Goal: Find specific page/section: Find specific page/section

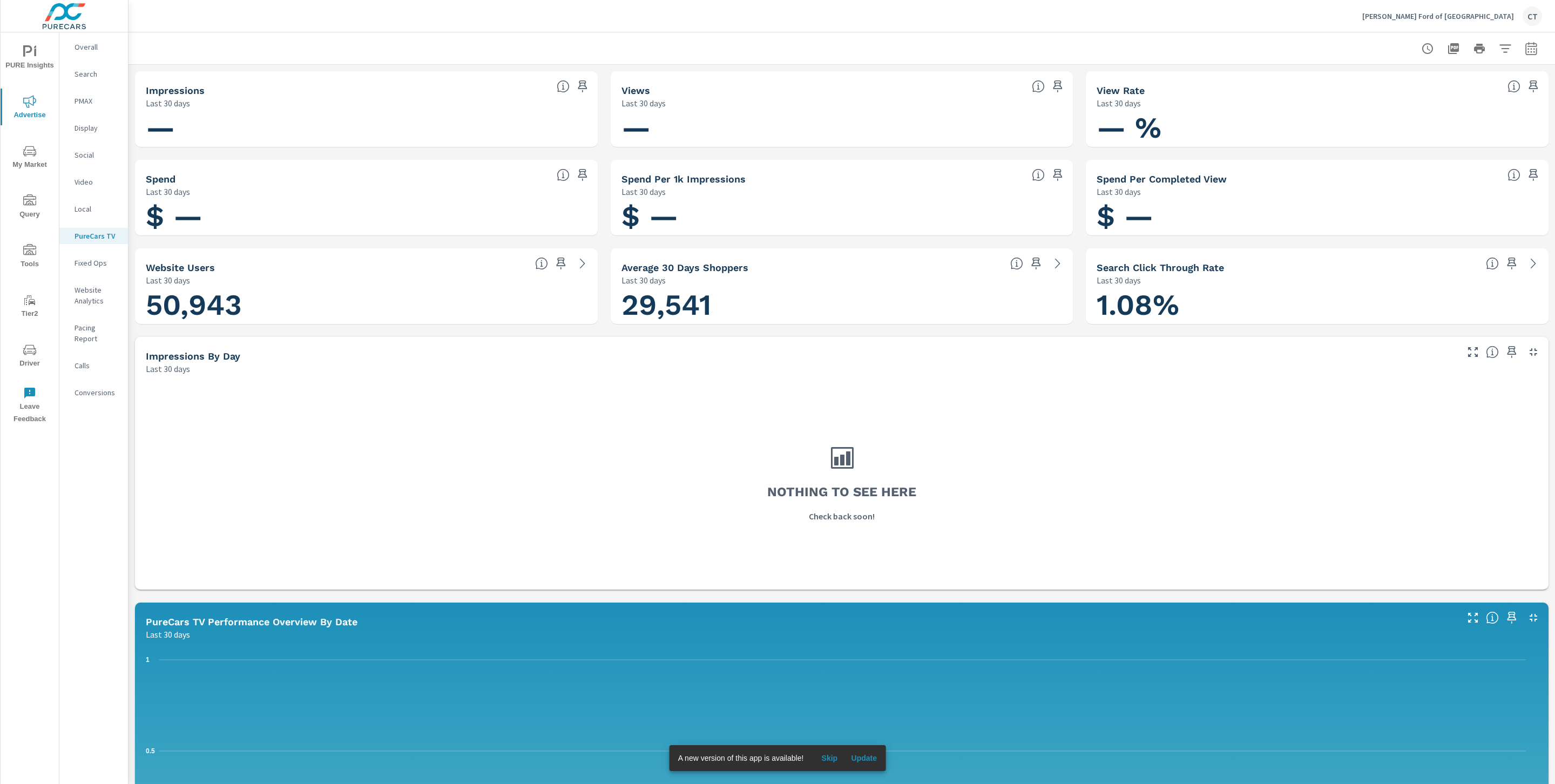
click at [836, 754] on span "Skip" at bounding box center [829, 757] width 26 height 9
click at [32, 58] on span "PURE Insights" at bounding box center [30, 58] width 52 height 27
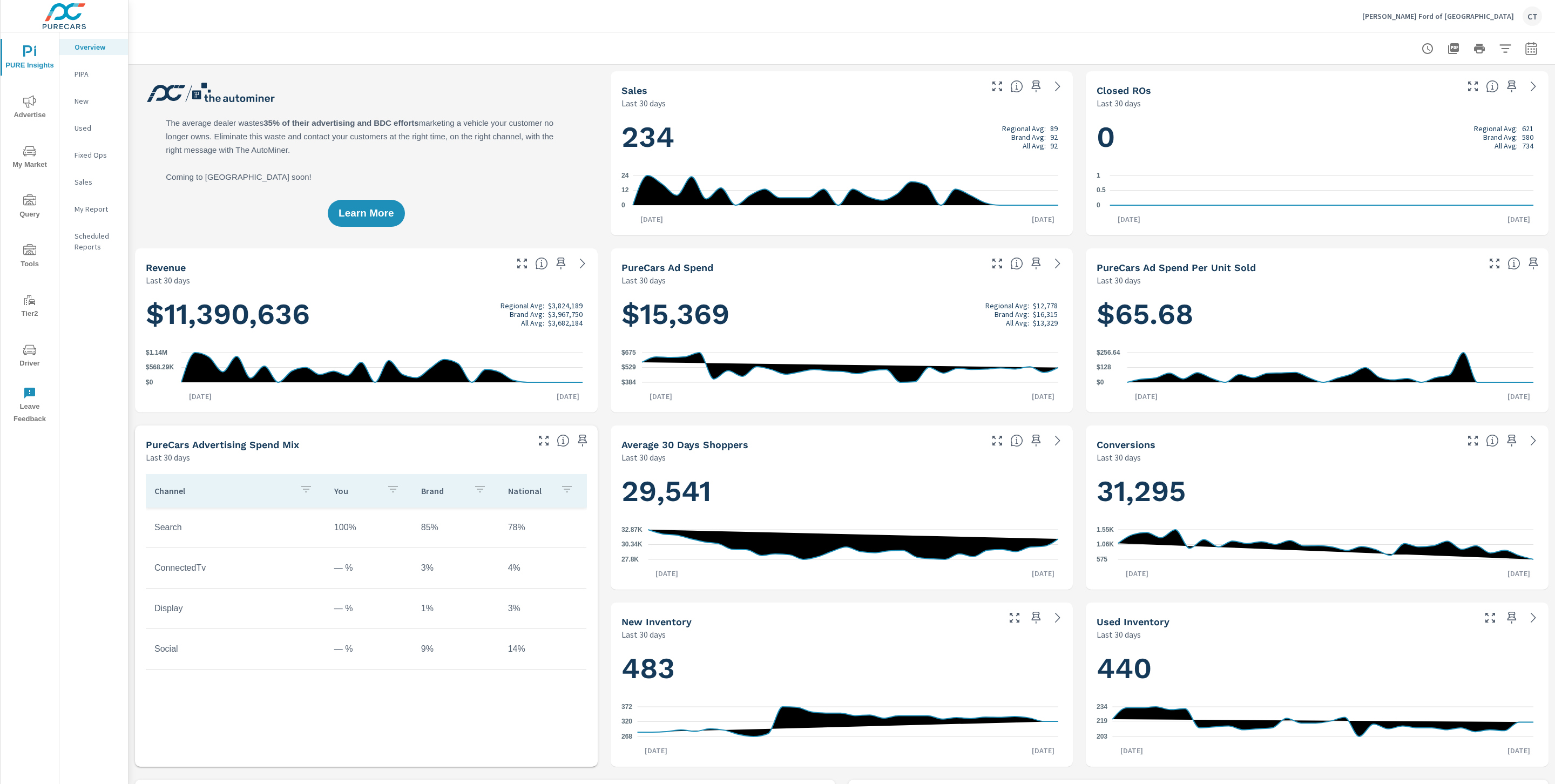
scroll to position [1, 0]
click at [11, 109] on span "Advertise" at bounding box center [30, 108] width 52 height 27
